Goal: Task Accomplishment & Management: Manage account settings

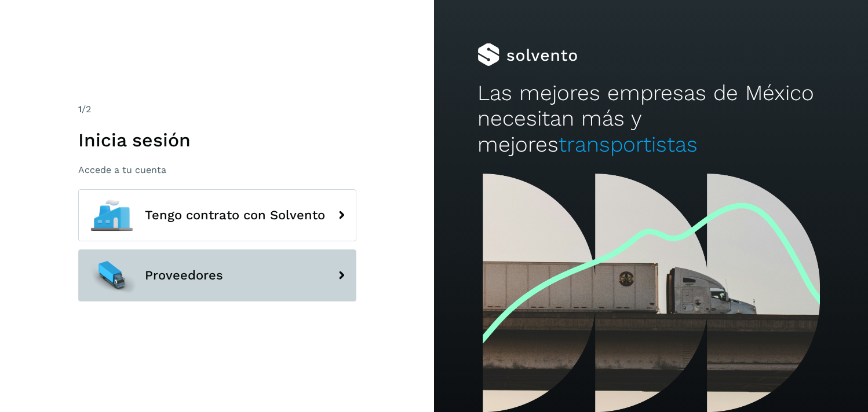
click at [233, 289] on button "Proveedores" at bounding box center [217, 276] width 278 height 52
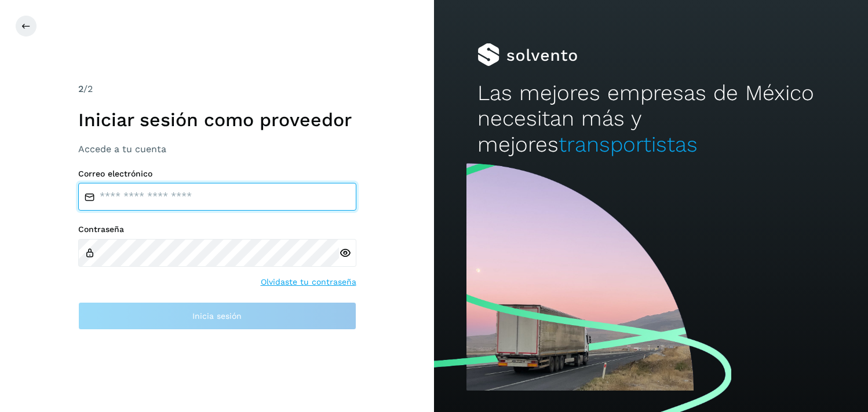
click at [233, 197] on input "email" at bounding box center [217, 197] width 278 height 28
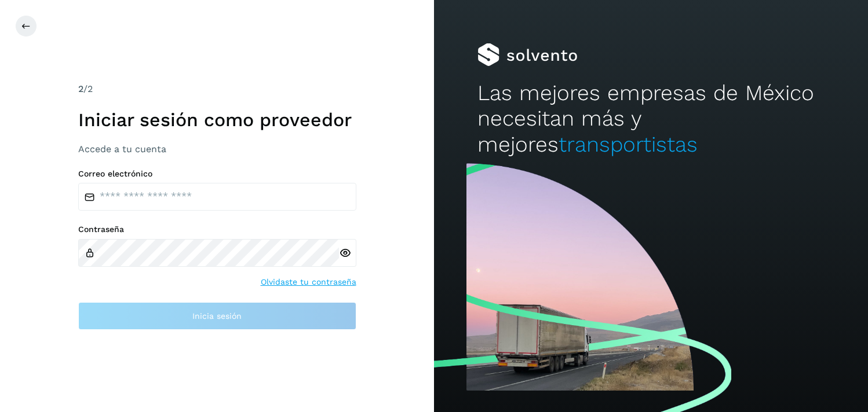
click at [348, 254] on icon at bounding box center [345, 253] width 12 height 12
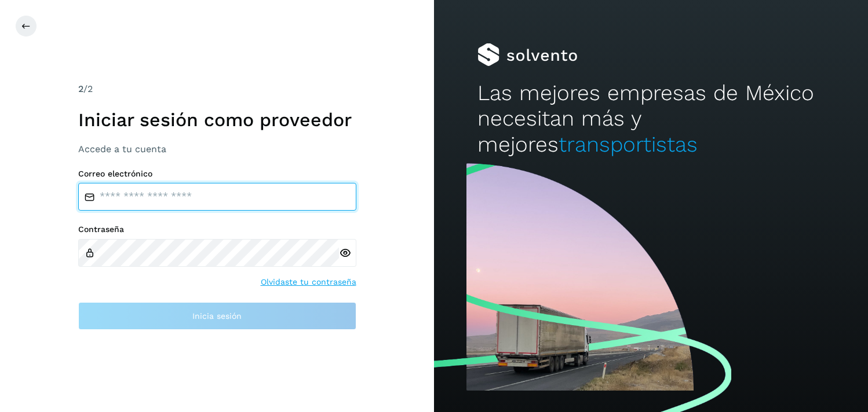
click at [273, 202] on input "email" at bounding box center [217, 197] width 278 height 28
type input "**********"
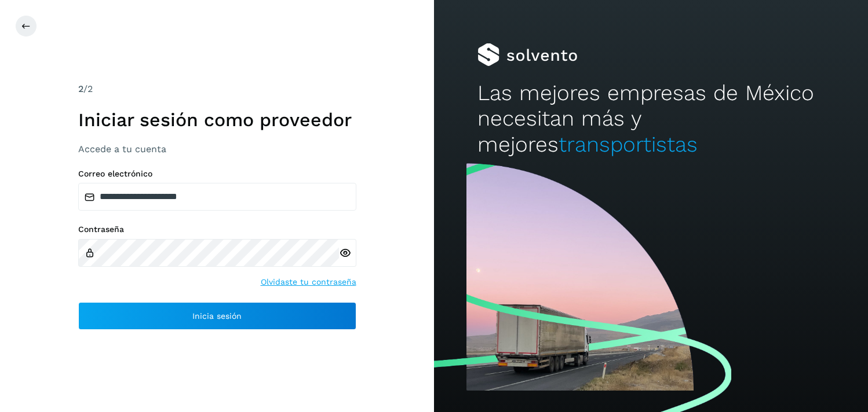
click at [347, 255] on icon at bounding box center [345, 253] width 12 height 12
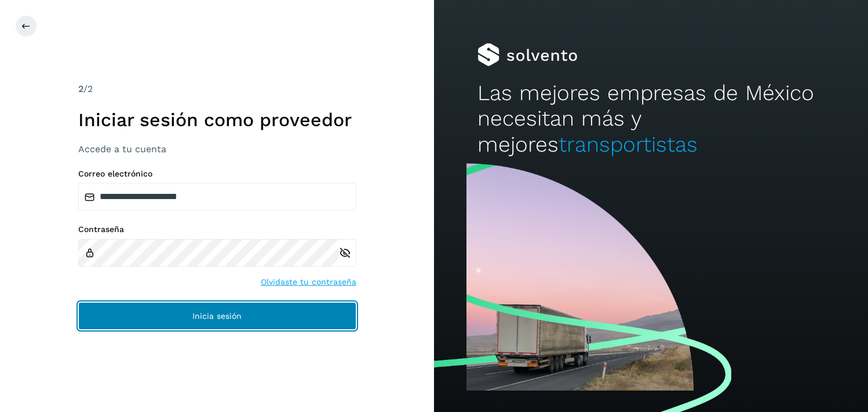
click at [242, 315] on button "Inicia sesión" at bounding box center [217, 316] width 278 height 28
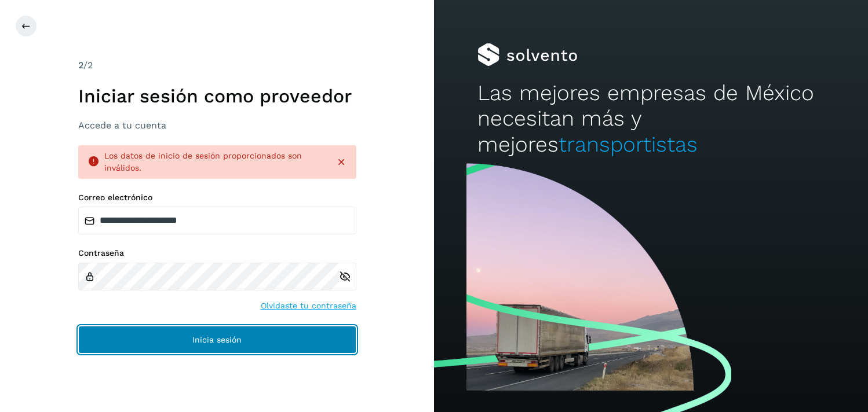
click at [185, 345] on button "Inicia sesión" at bounding box center [217, 340] width 278 height 28
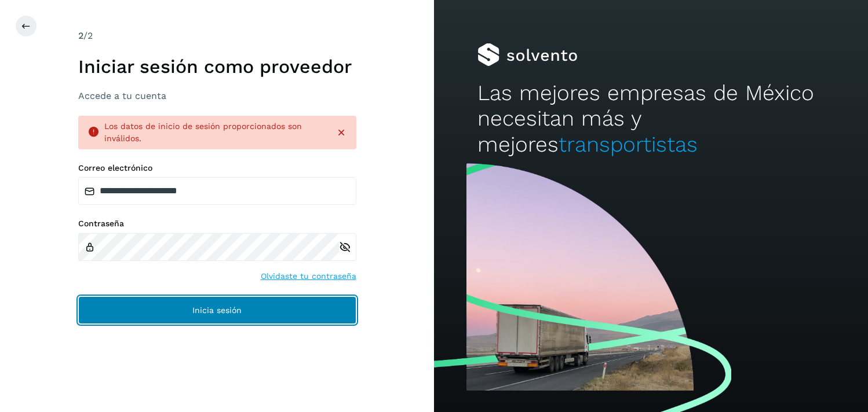
click at [259, 299] on button "Inicia sesión" at bounding box center [217, 311] width 278 height 28
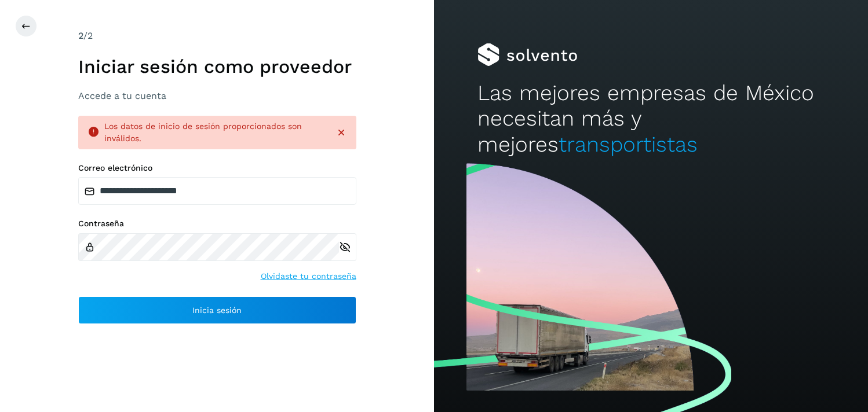
click at [338, 132] on icon at bounding box center [341, 133] width 12 height 12
